Goal: Transaction & Acquisition: Book appointment/travel/reservation

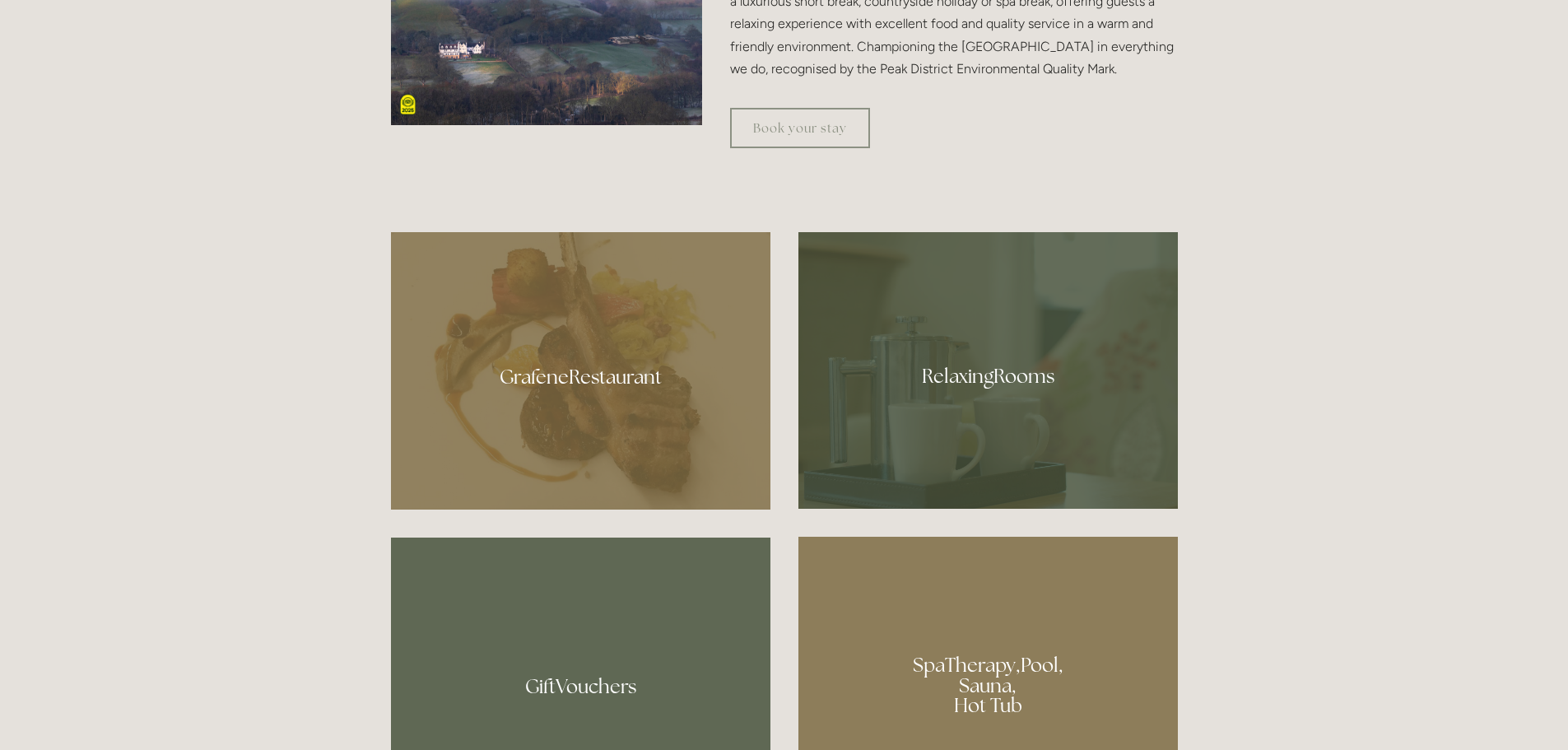
scroll to position [905, 0]
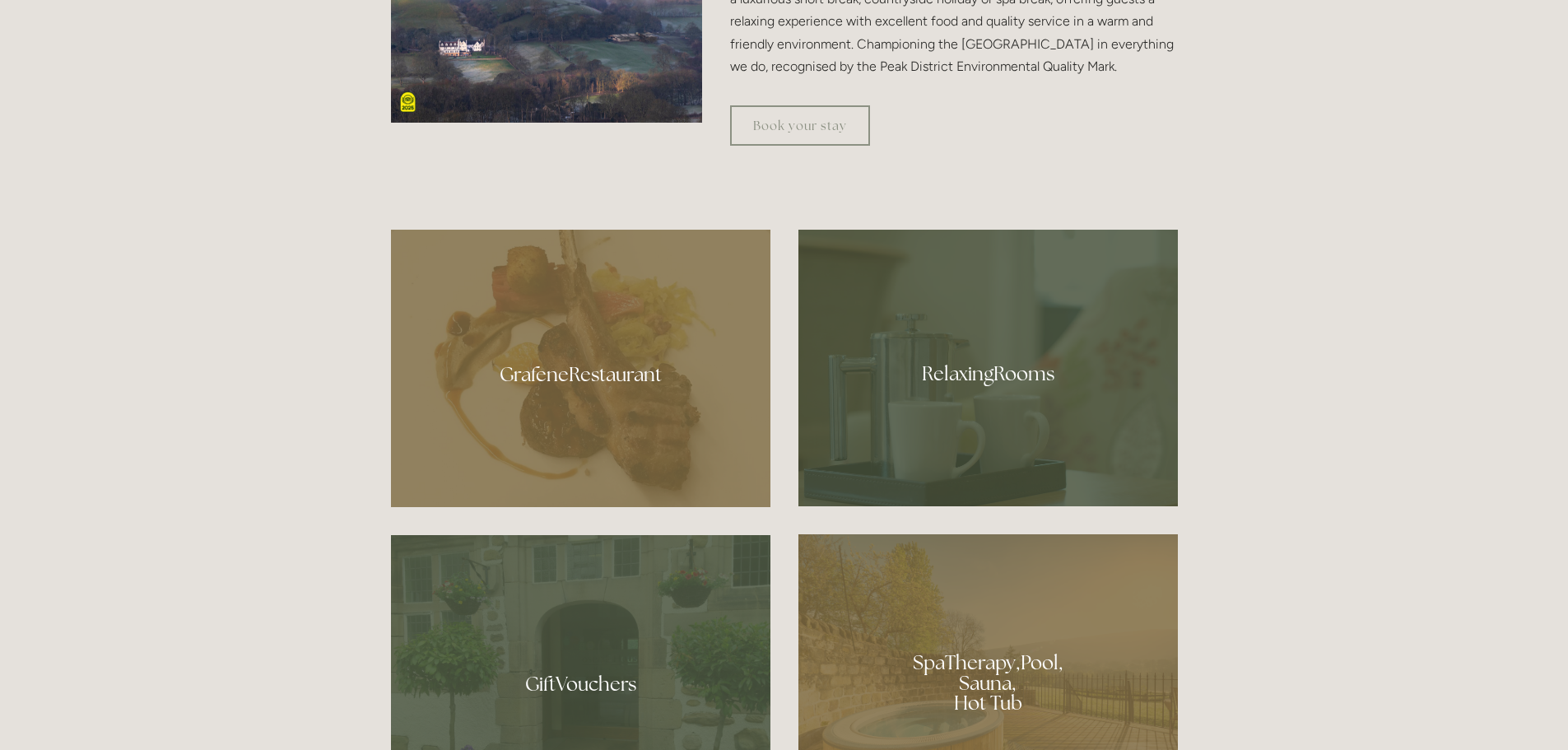
click at [1090, 335] on div at bounding box center [987, 368] width 379 height 277
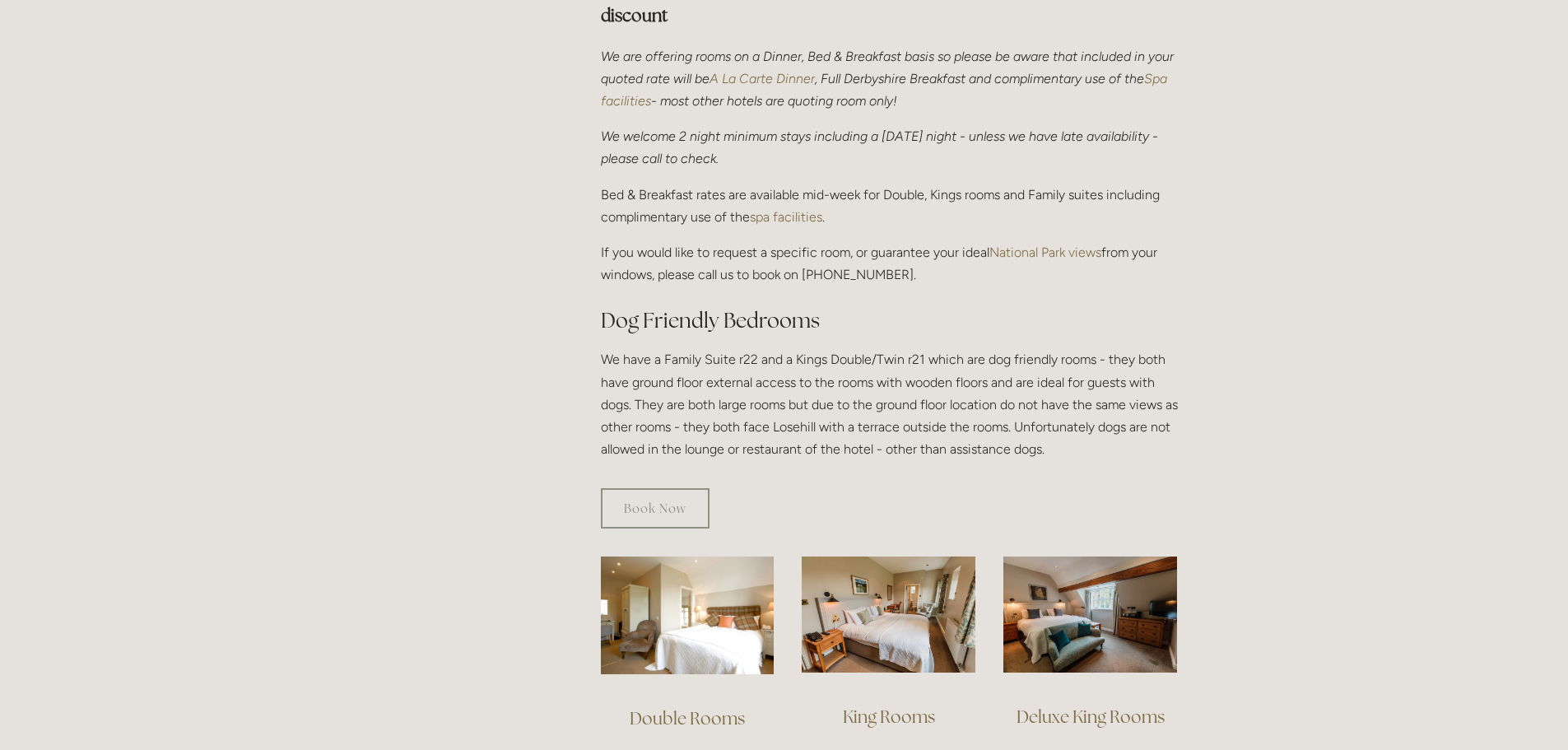
scroll to position [823, 0]
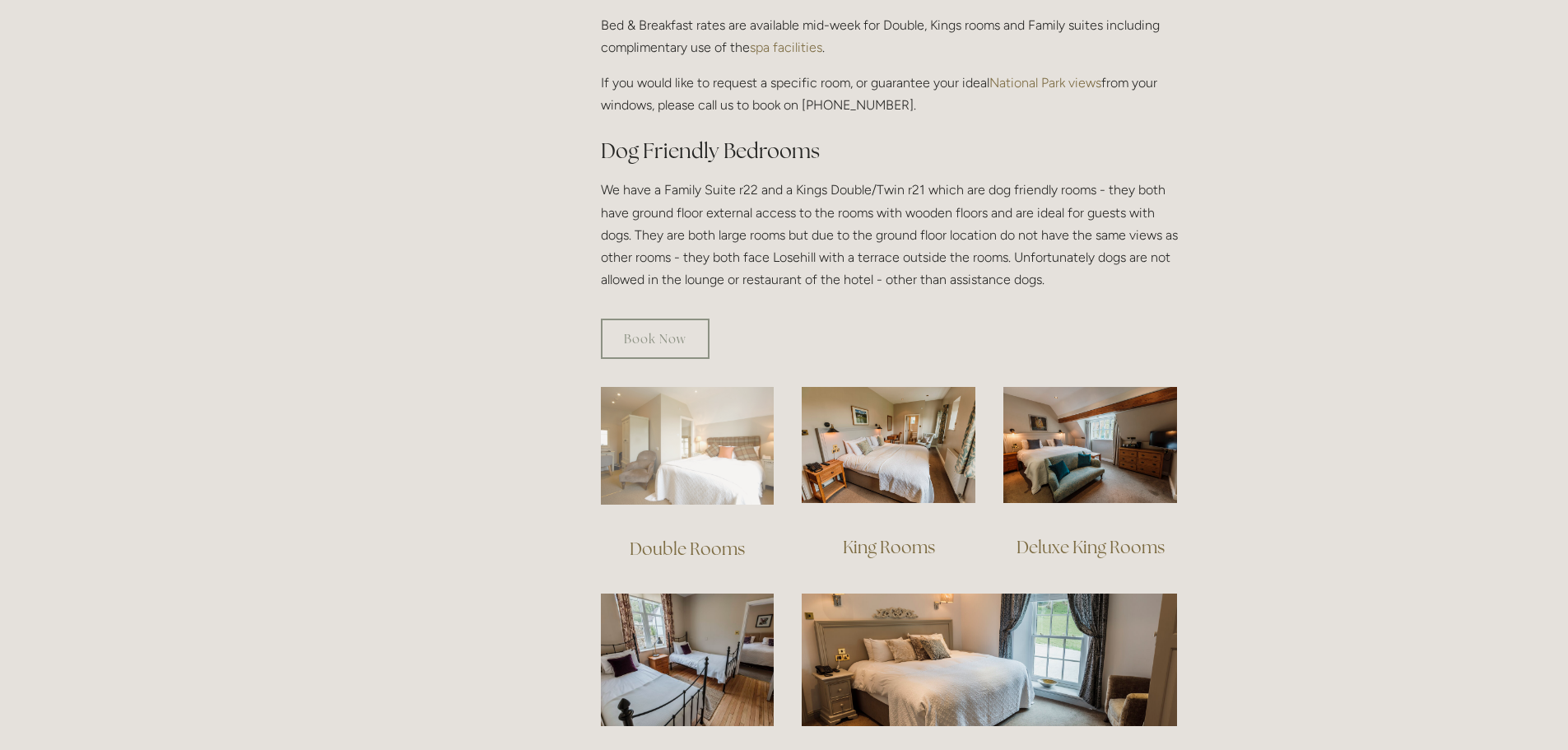
click at [688, 426] on img at bounding box center [687, 445] width 174 height 118
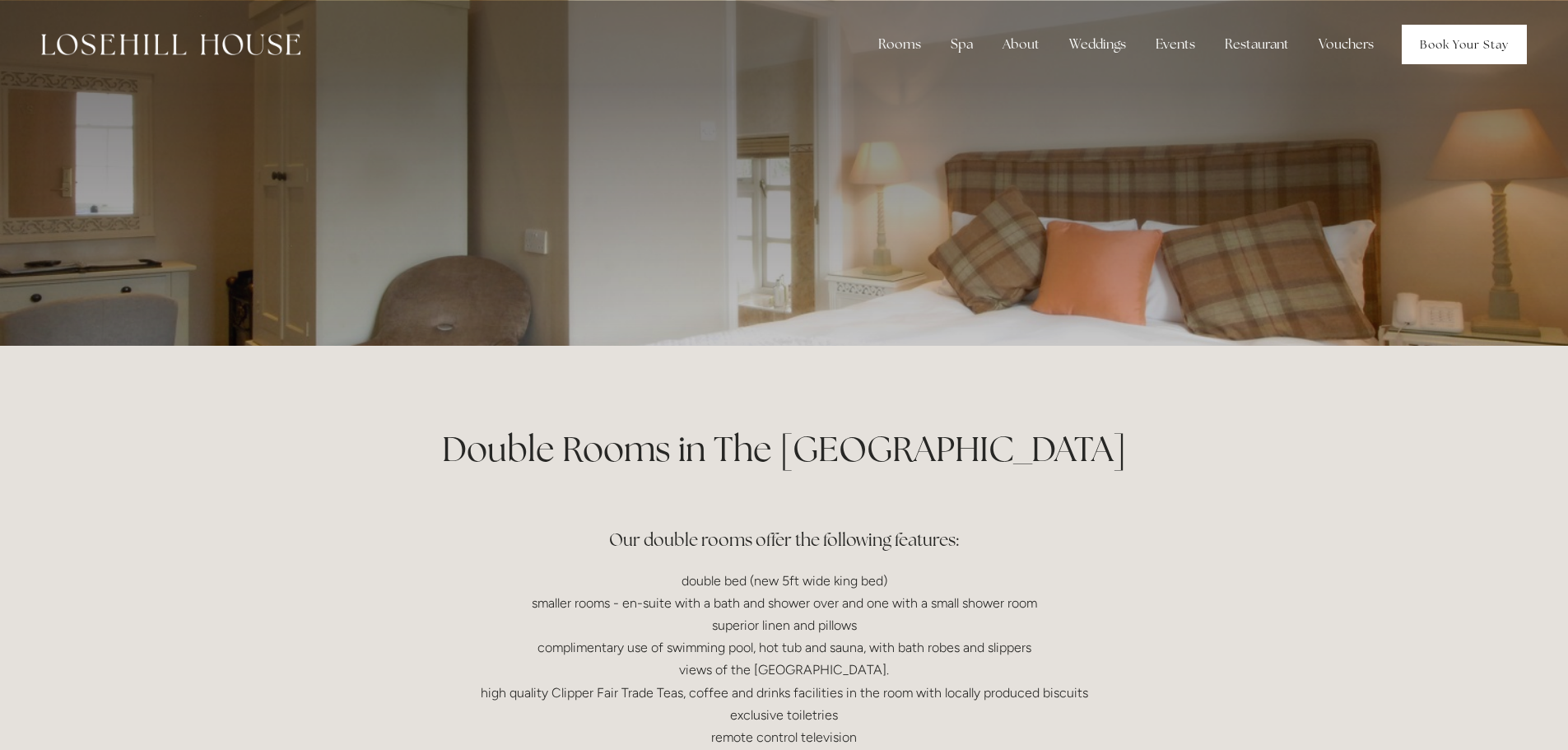
click at [1421, 47] on link "Book Your Stay" at bounding box center [1464, 44] width 125 height 40
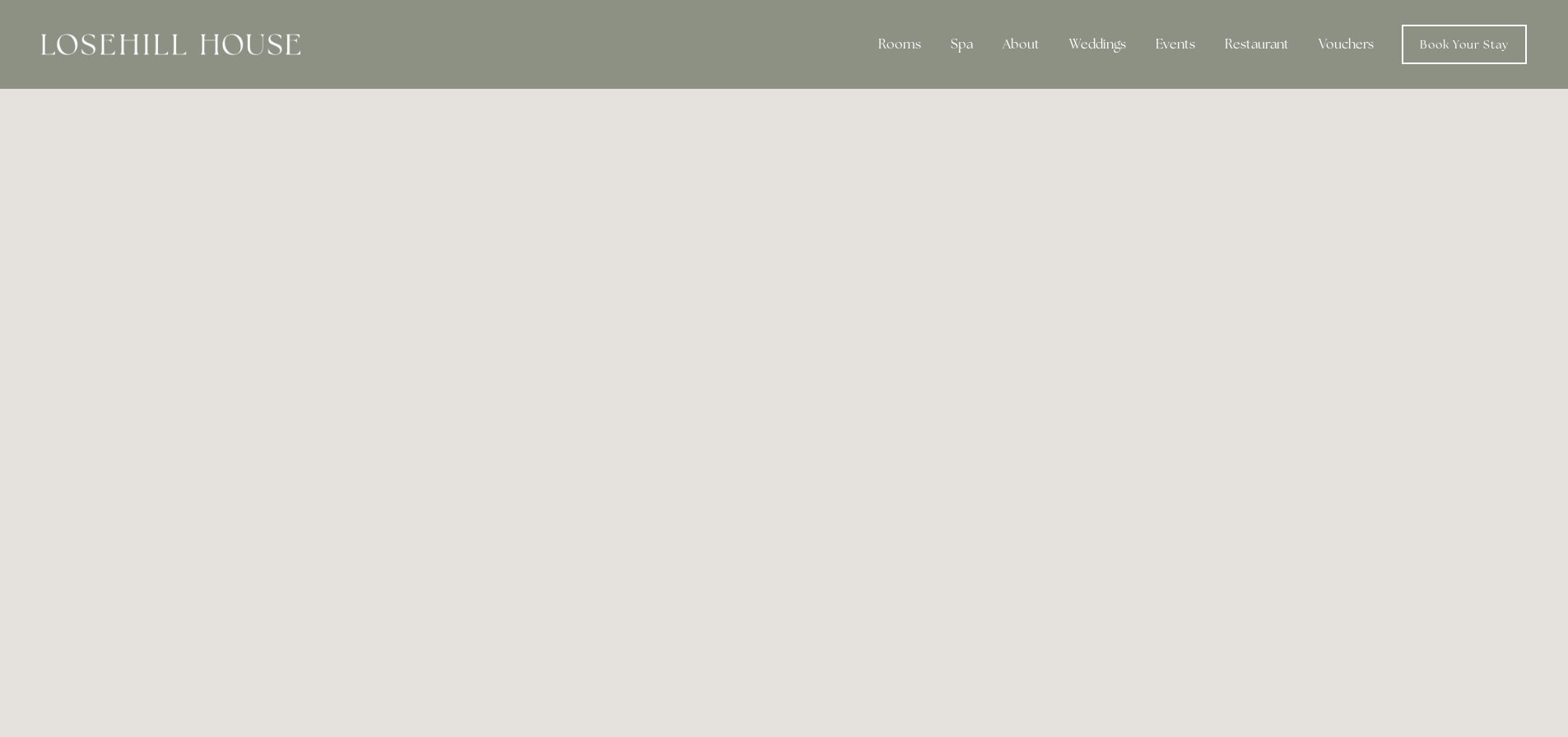
click at [207, 31] on div at bounding box center [171, 44] width 259 height 40
click at [209, 38] on img at bounding box center [171, 44] width 259 height 21
